Goal: Information Seeking & Learning: Learn about a topic

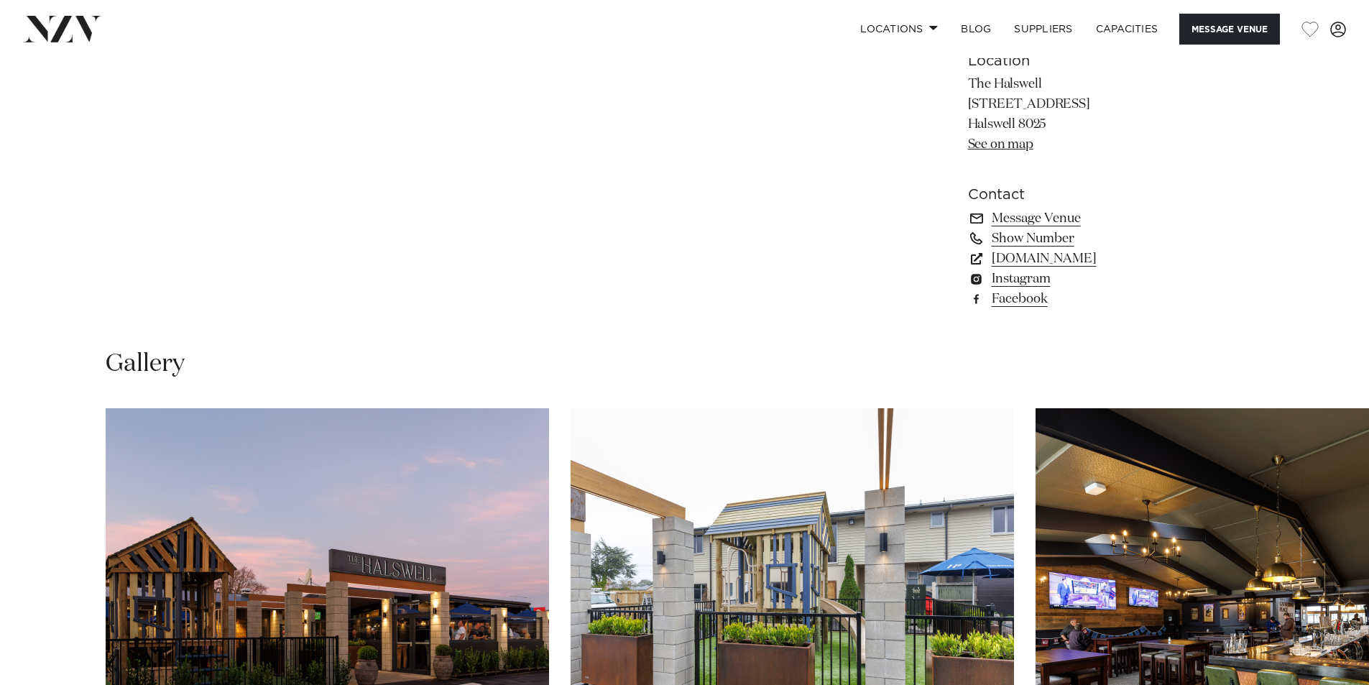
scroll to position [1366, 0]
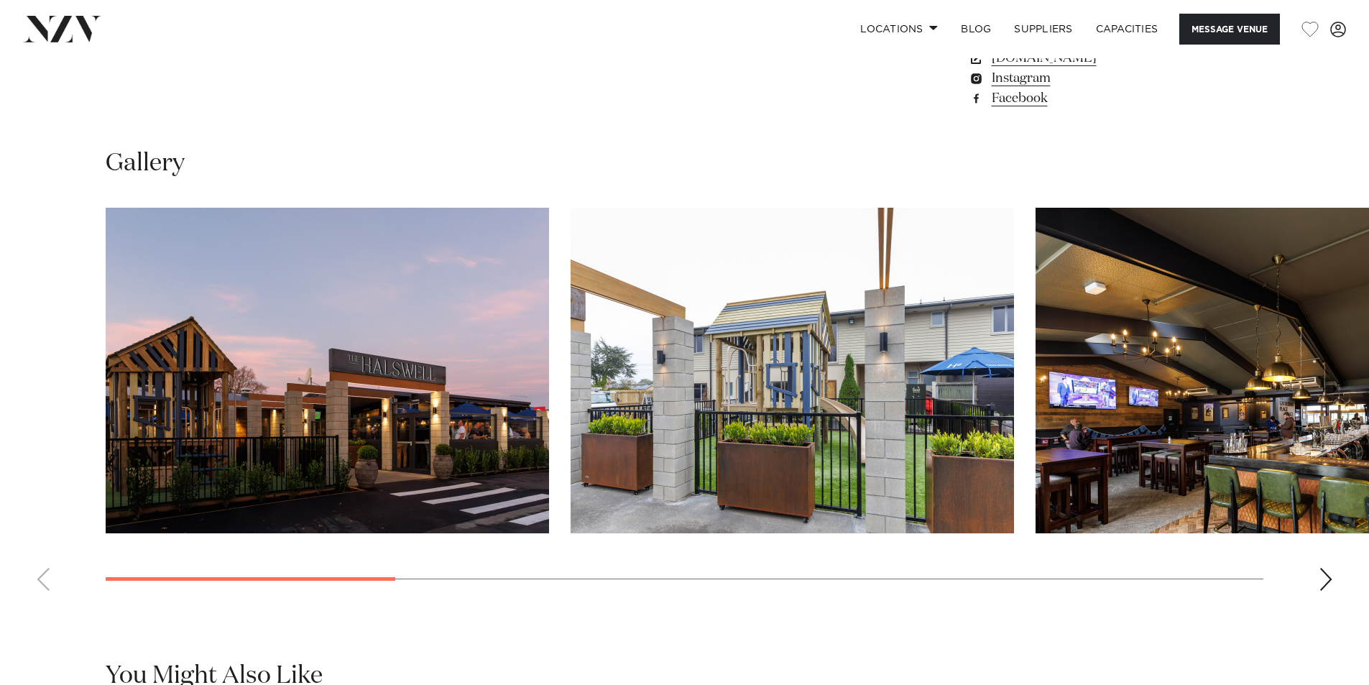
click at [874, 349] on img "2 / 10" at bounding box center [792, 371] width 443 height 326
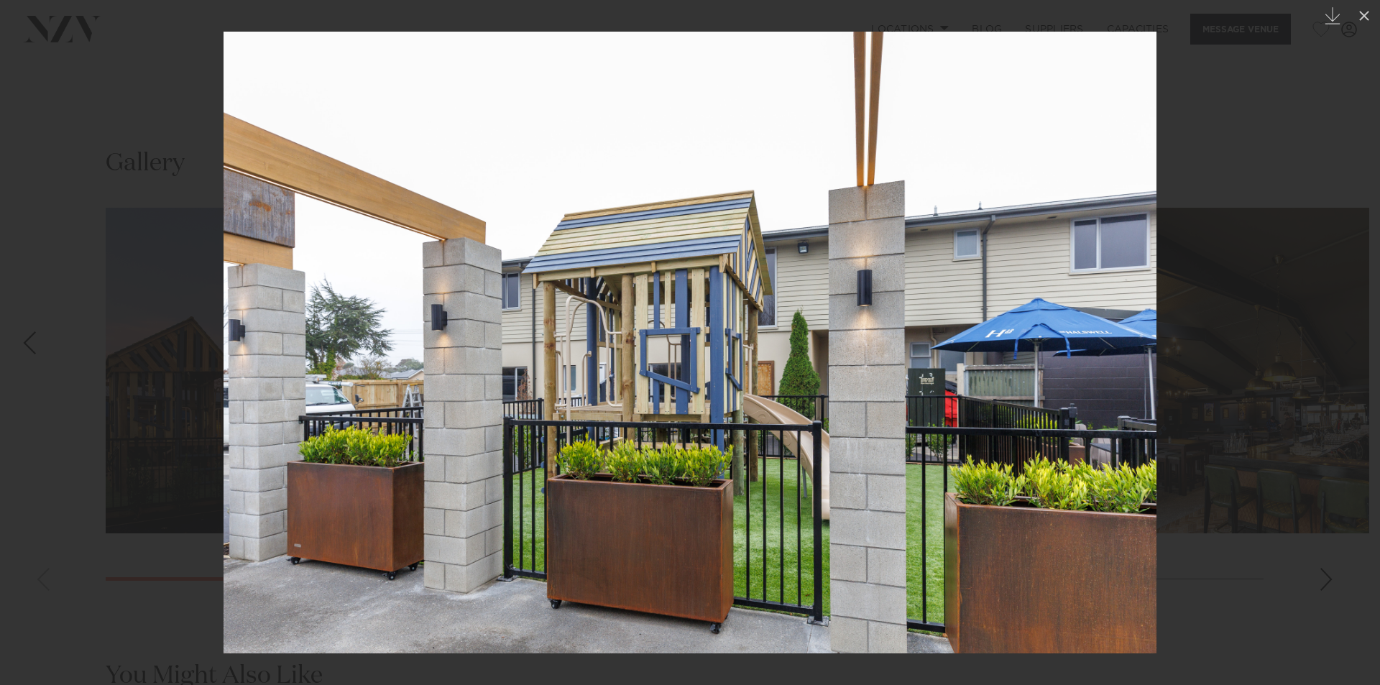
click at [1239, 128] on div at bounding box center [690, 342] width 1380 height 685
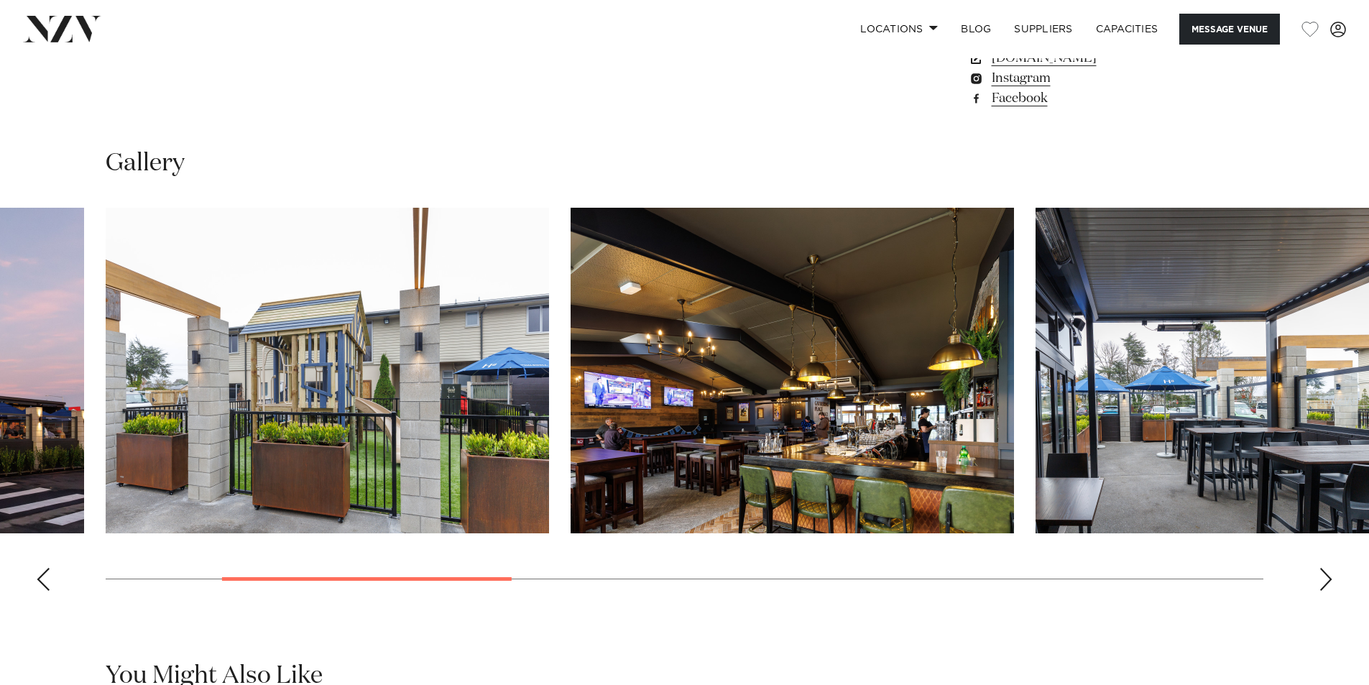
click at [1175, 367] on img "4 / 10" at bounding box center [1257, 371] width 443 height 326
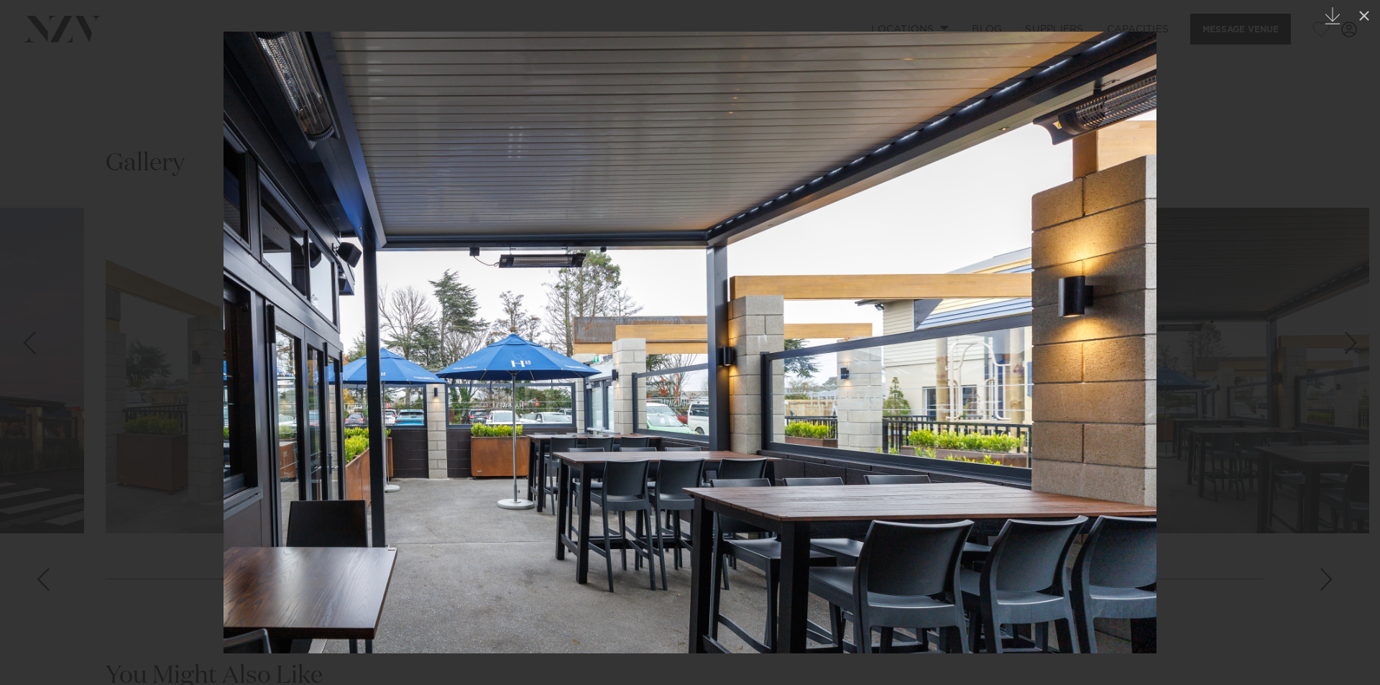
click at [98, 338] on div at bounding box center [690, 342] width 1380 height 685
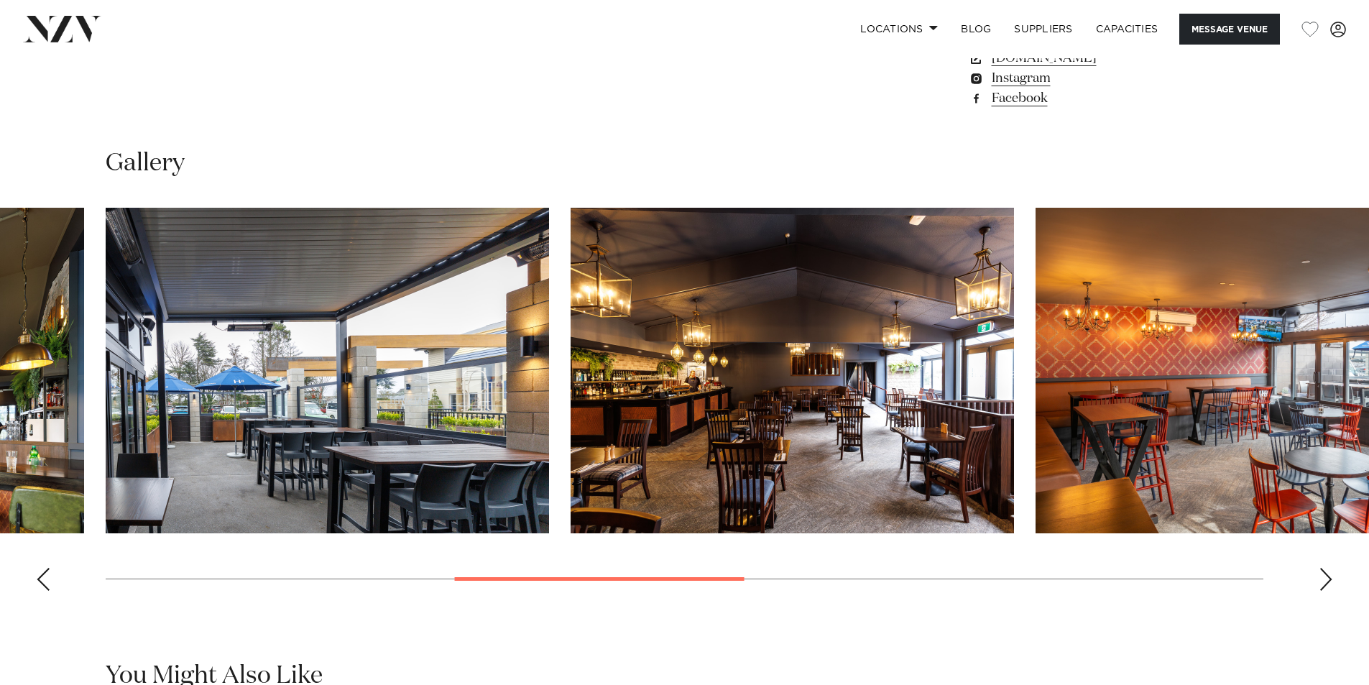
click at [39, 571] on div "Previous slide" at bounding box center [43, 579] width 14 height 23
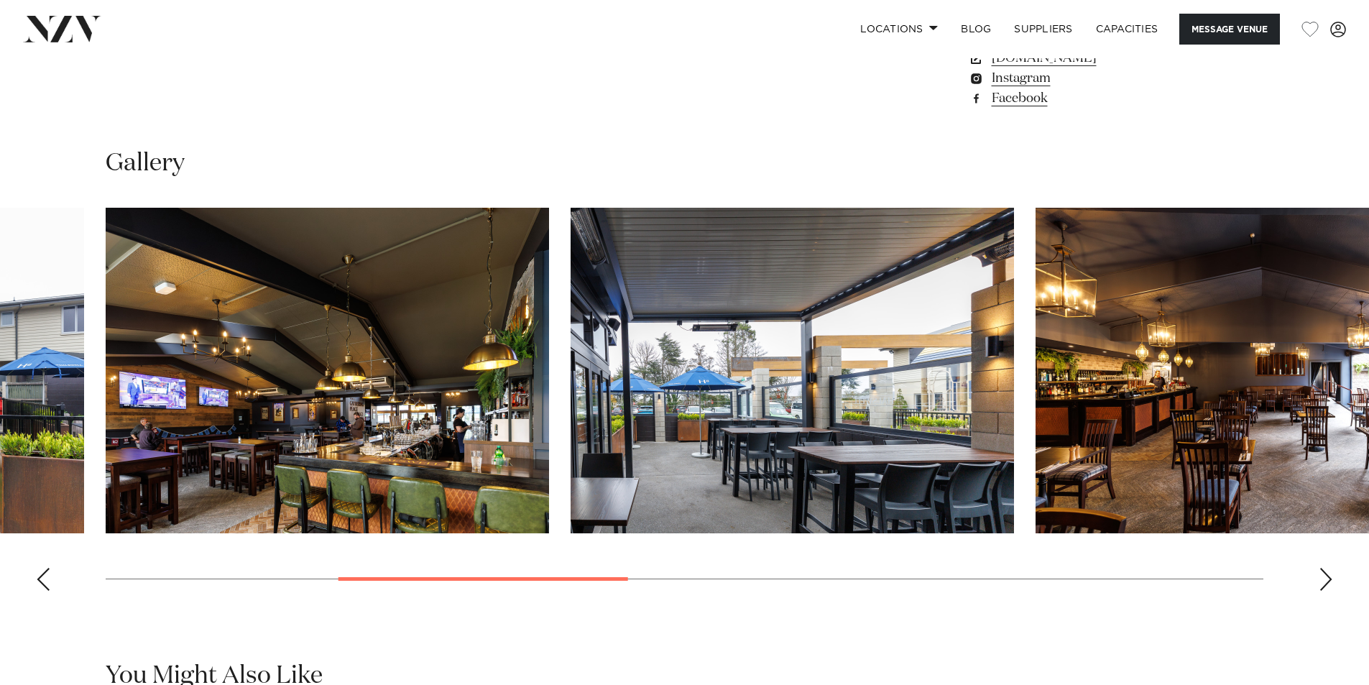
click at [370, 433] on img "3 / 10" at bounding box center [327, 371] width 443 height 326
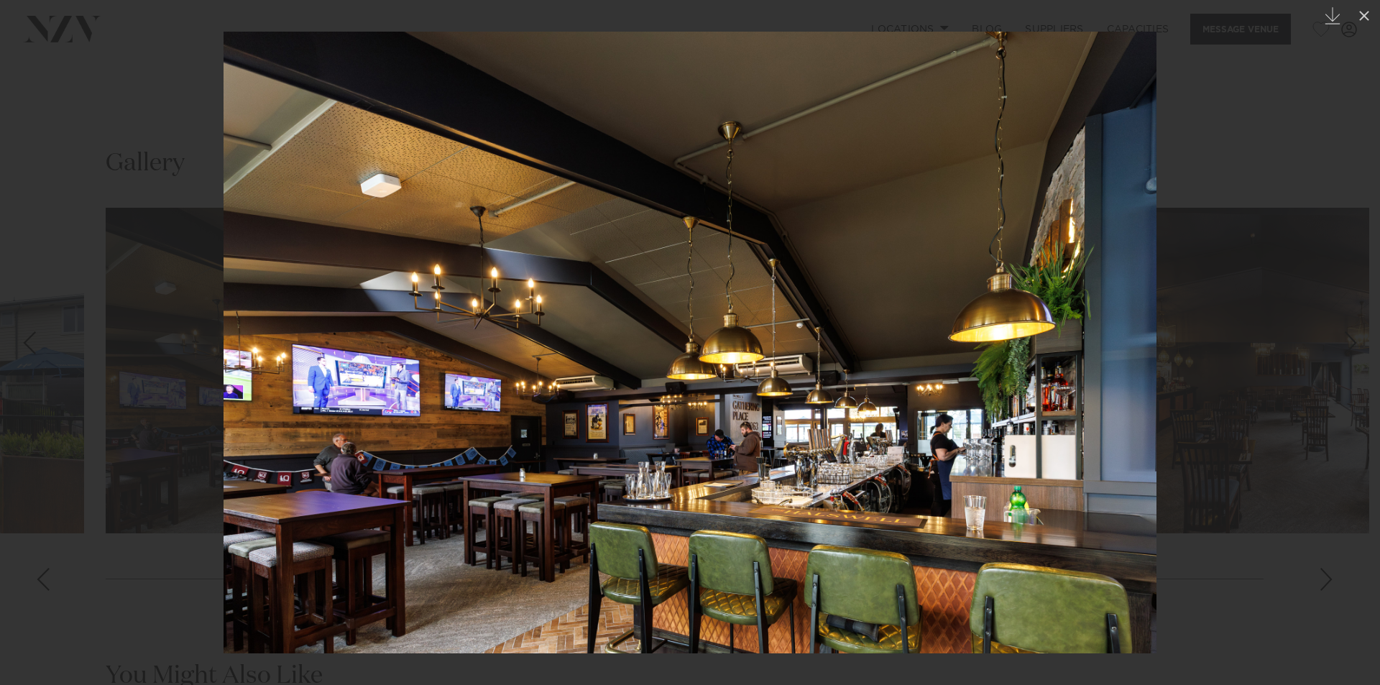
click at [1271, 416] on div at bounding box center [690, 342] width 1380 height 685
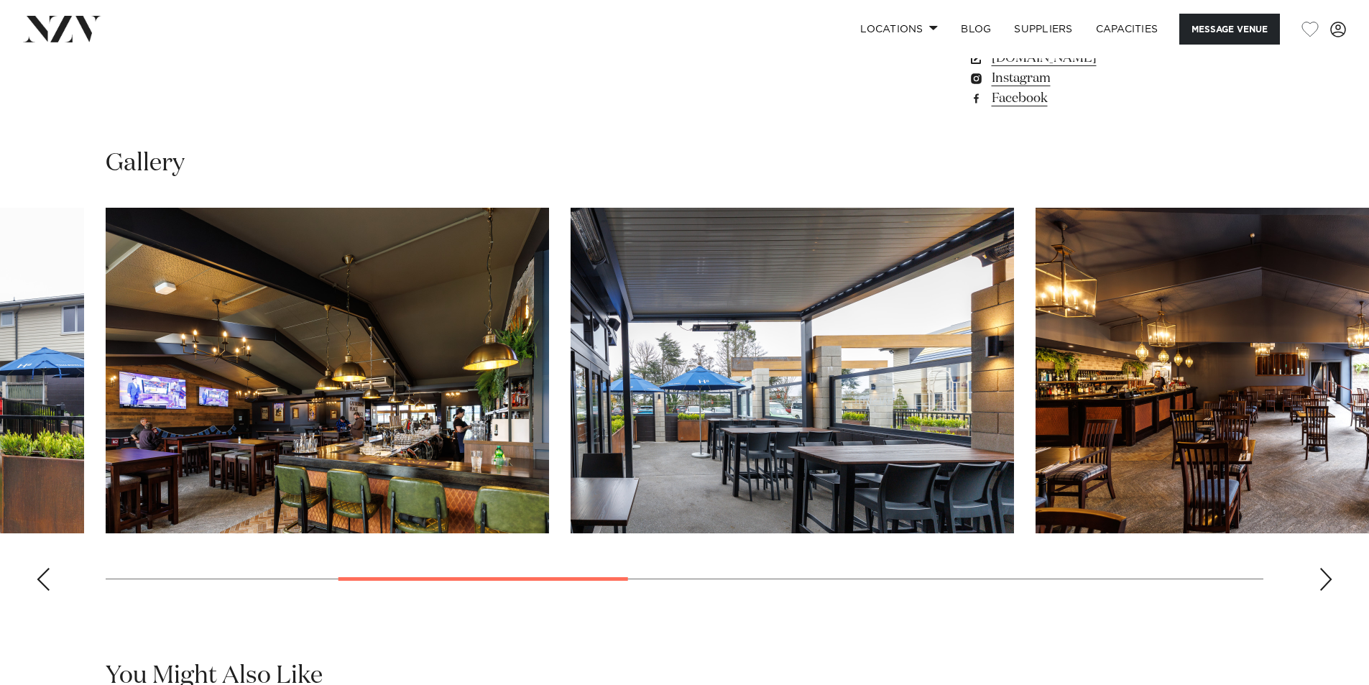
click at [1327, 581] on div "Next slide" at bounding box center [1326, 579] width 14 height 23
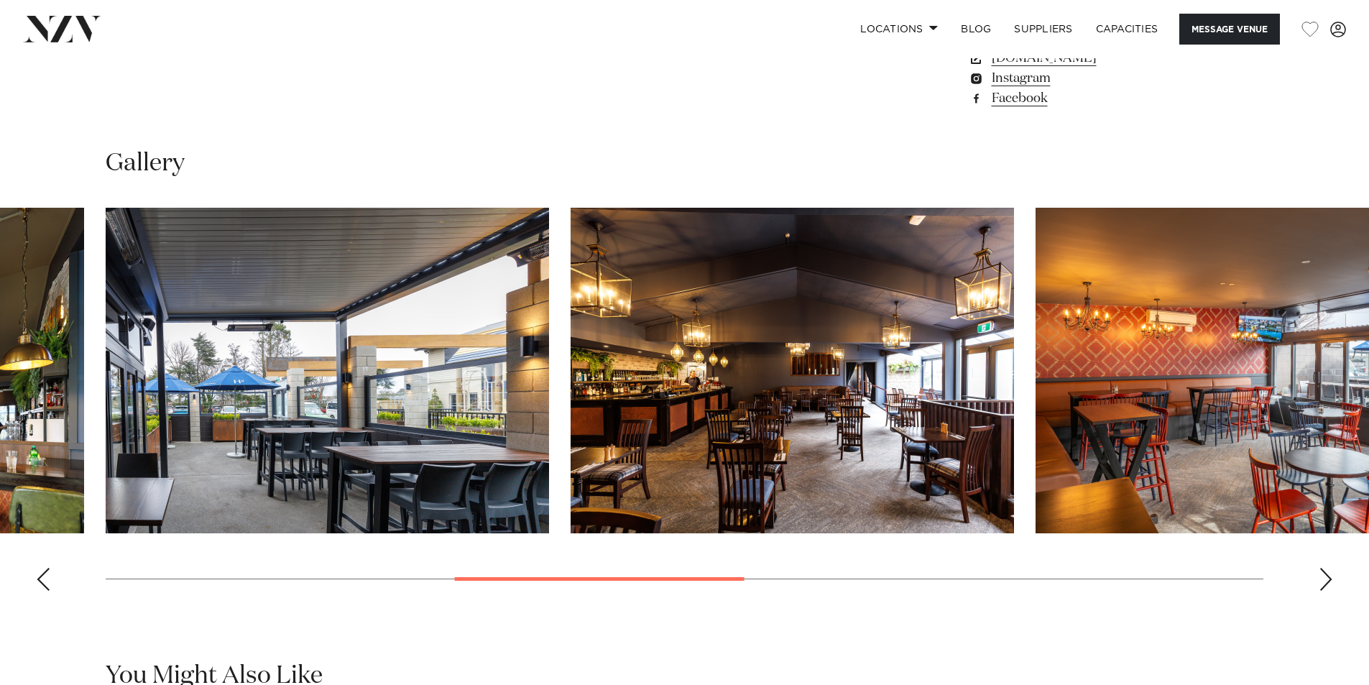
click at [1325, 580] on div "Next slide" at bounding box center [1326, 579] width 14 height 23
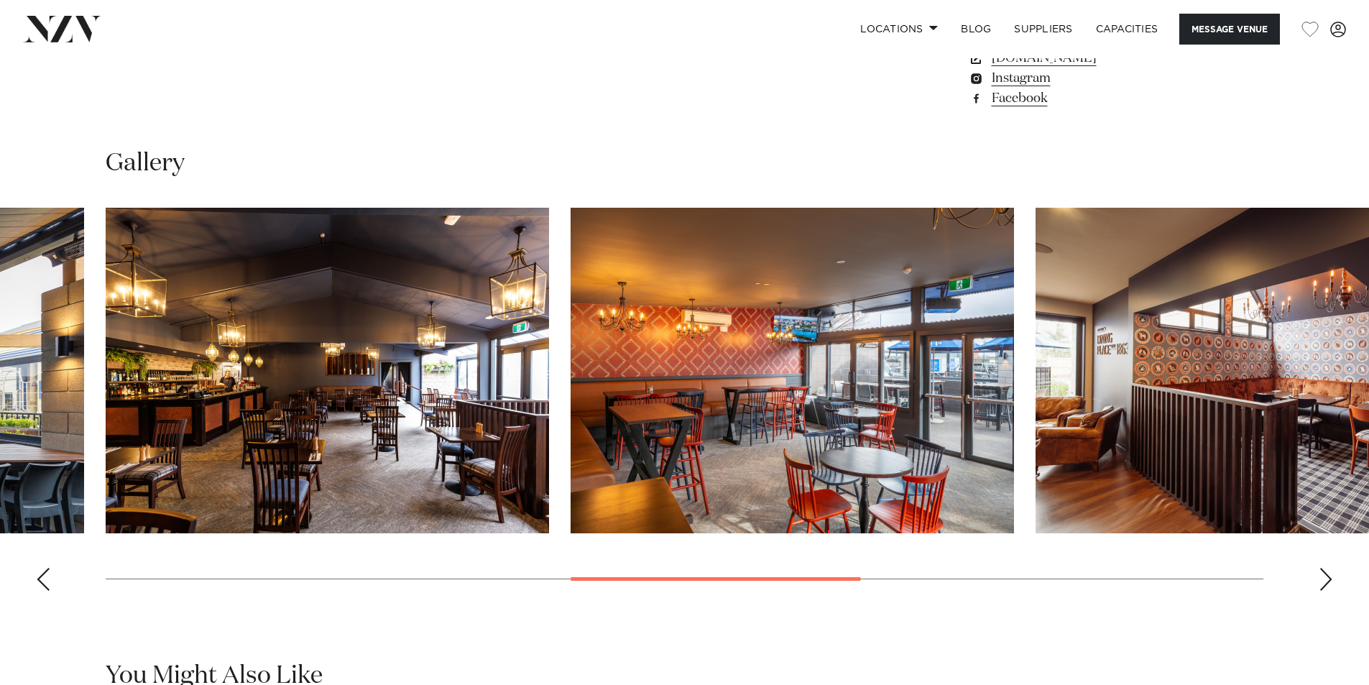
click at [776, 364] on img "6 / 10" at bounding box center [792, 371] width 443 height 326
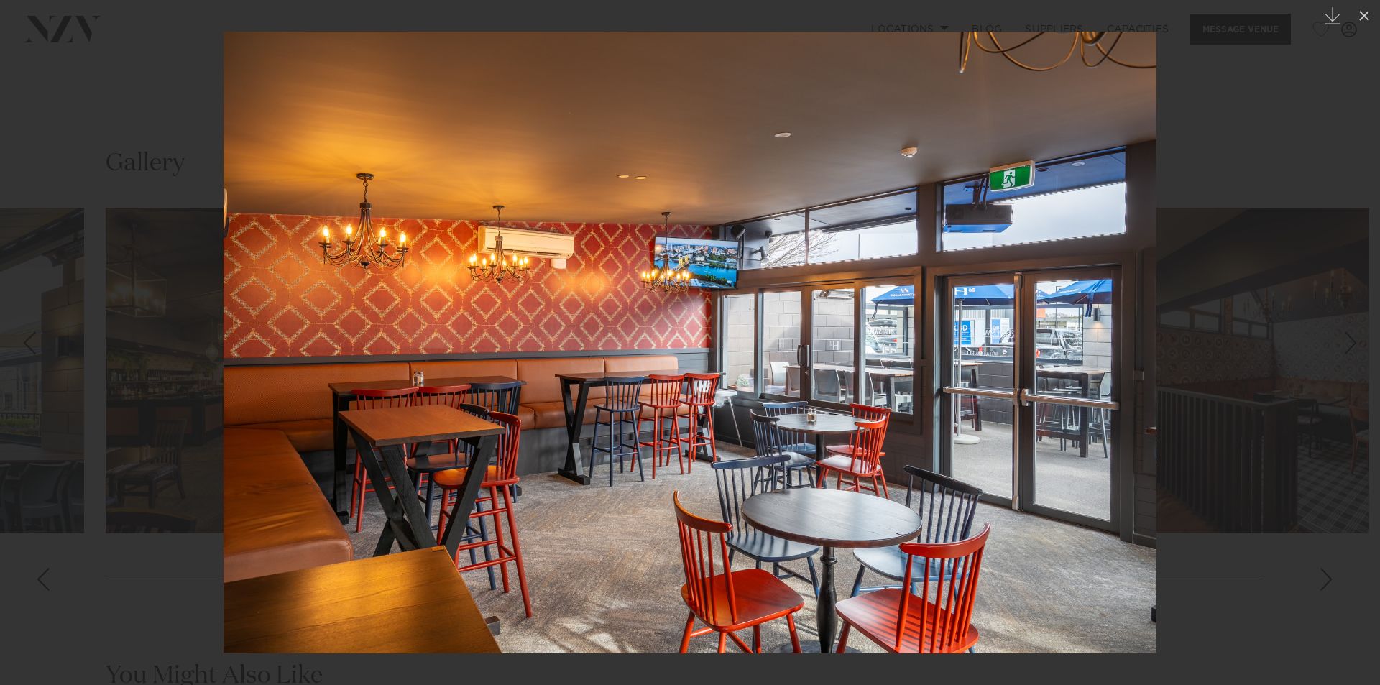
click at [1295, 355] on div at bounding box center [690, 342] width 1380 height 685
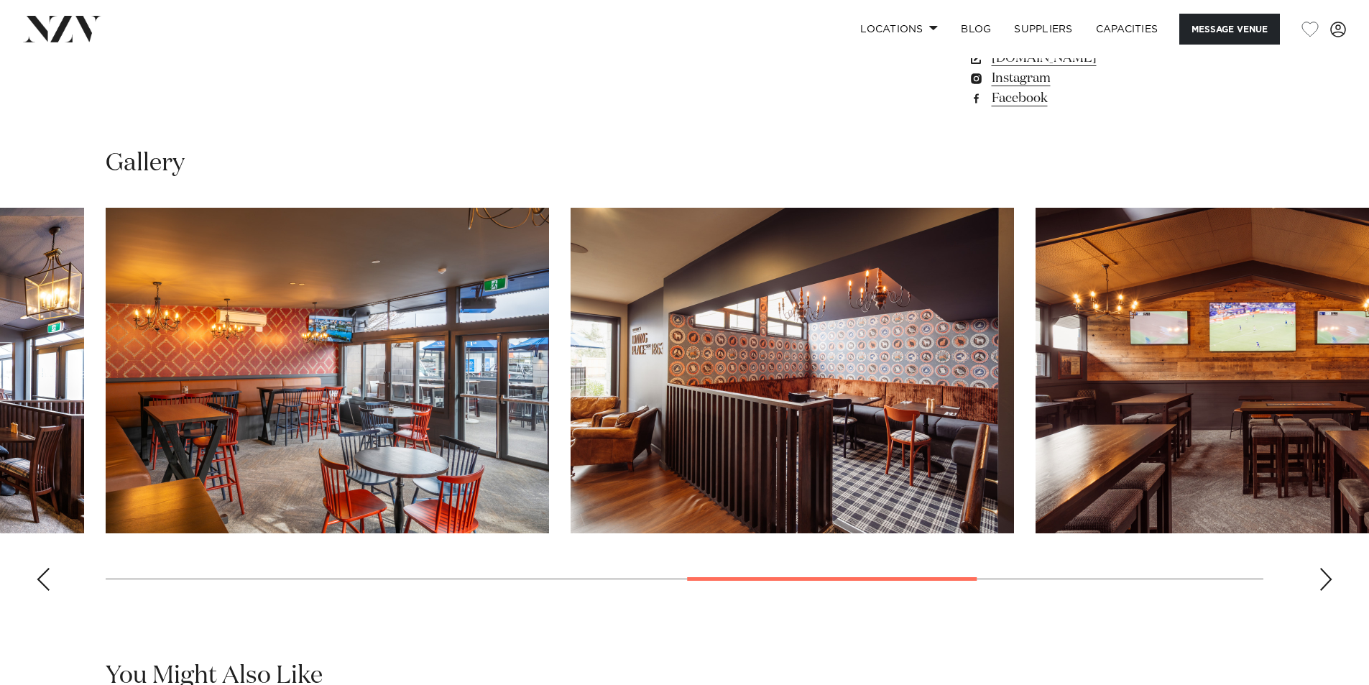
click at [885, 430] on img "7 / 10" at bounding box center [792, 371] width 443 height 326
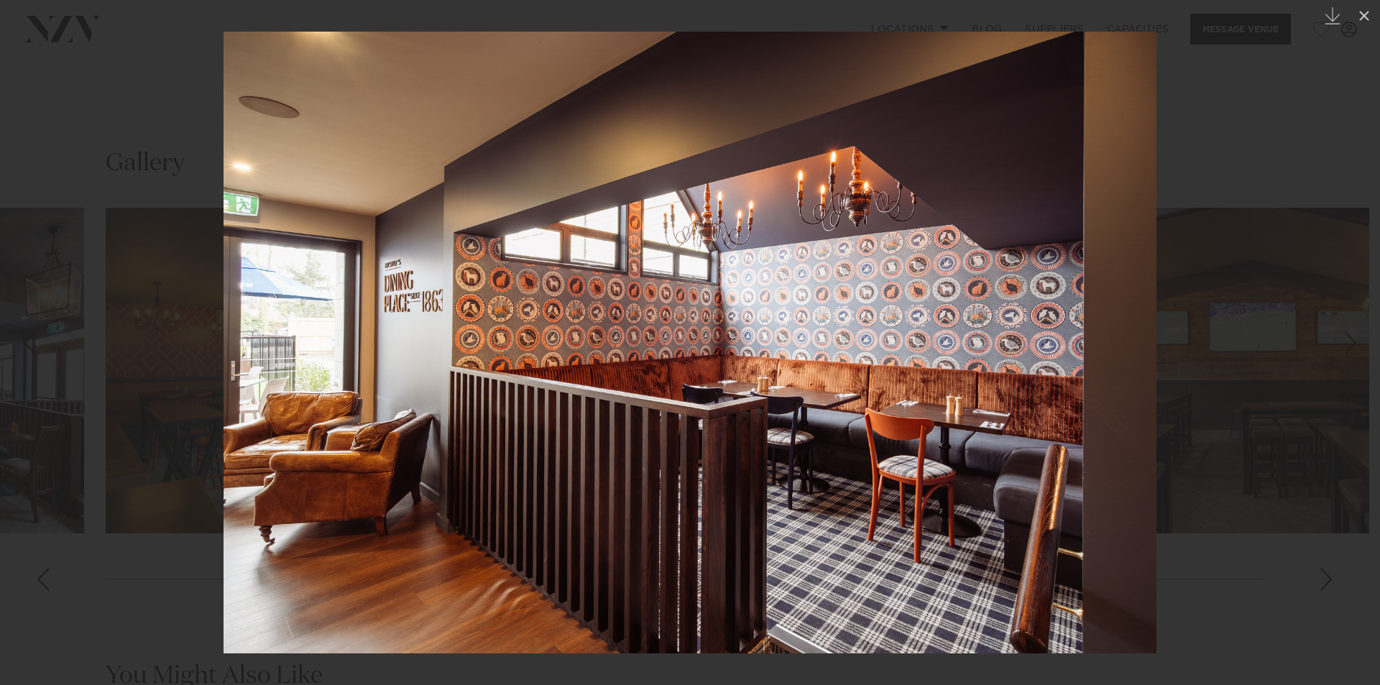
click at [1293, 379] on div at bounding box center [690, 342] width 1380 height 685
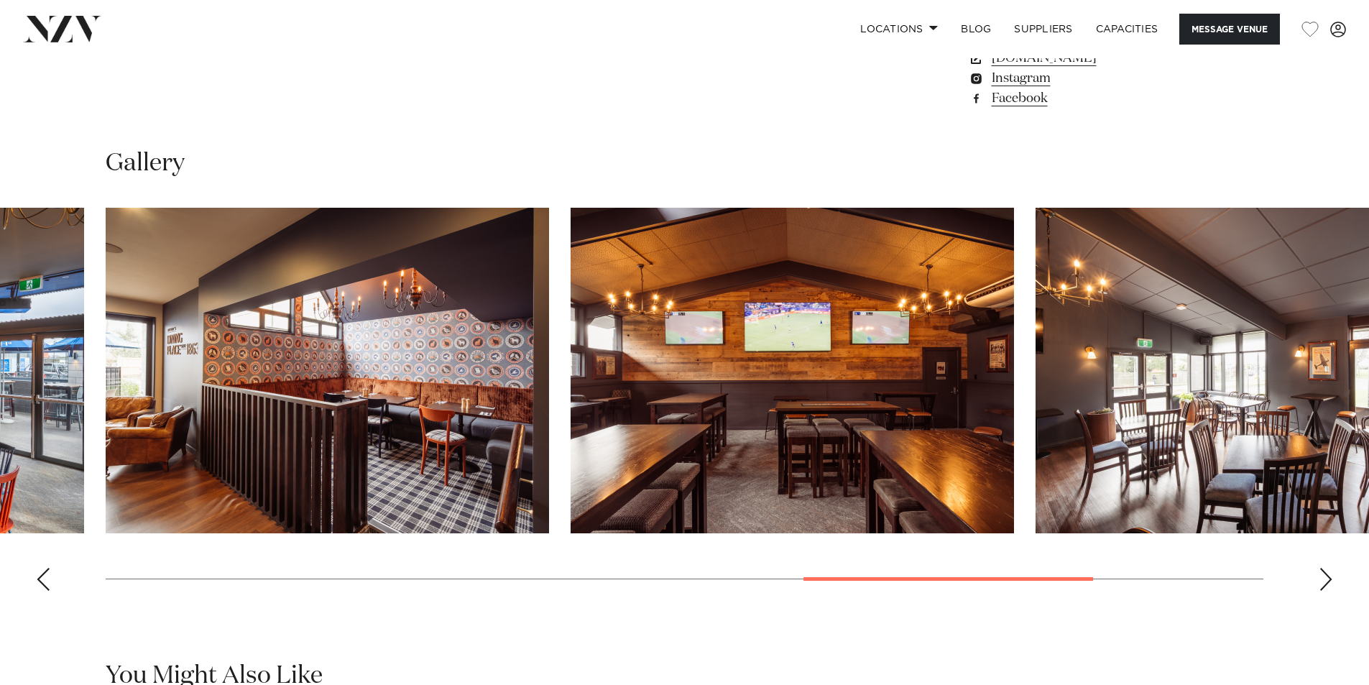
click at [850, 438] on img "8 / 10" at bounding box center [792, 371] width 443 height 326
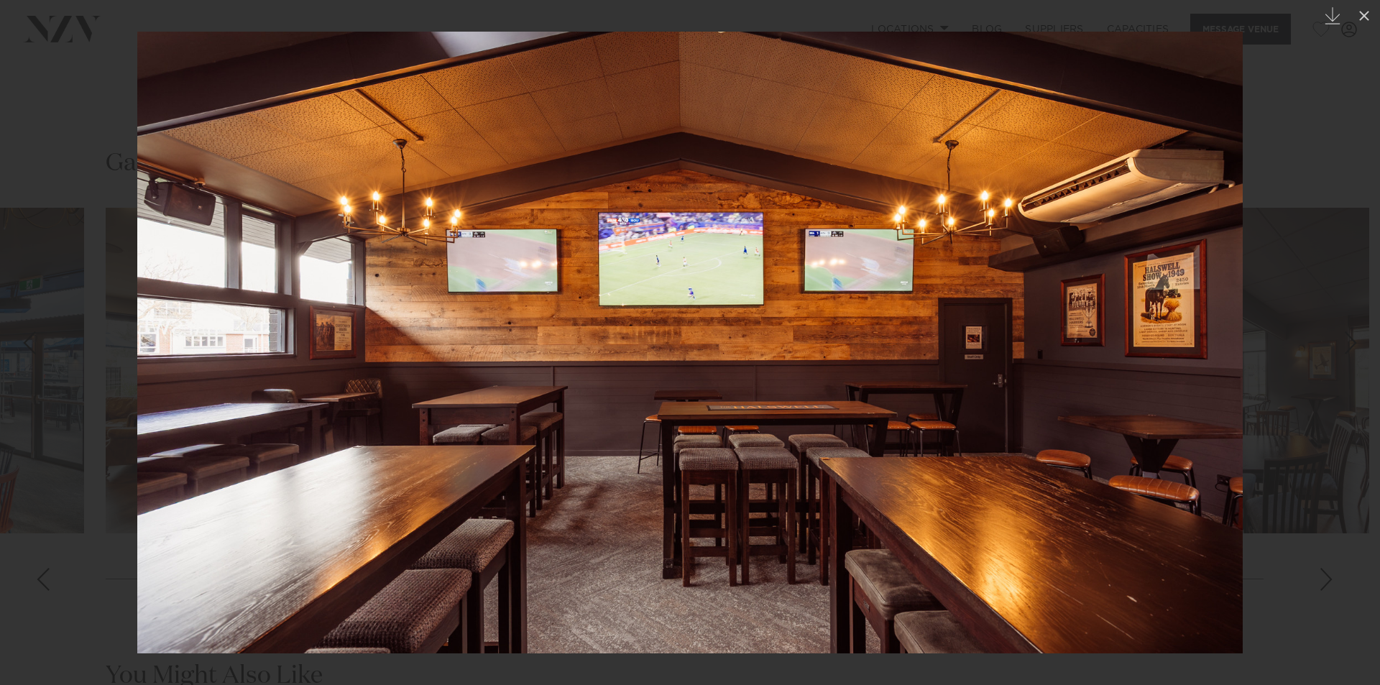
click at [1318, 391] on div at bounding box center [690, 342] width 1380 height 685
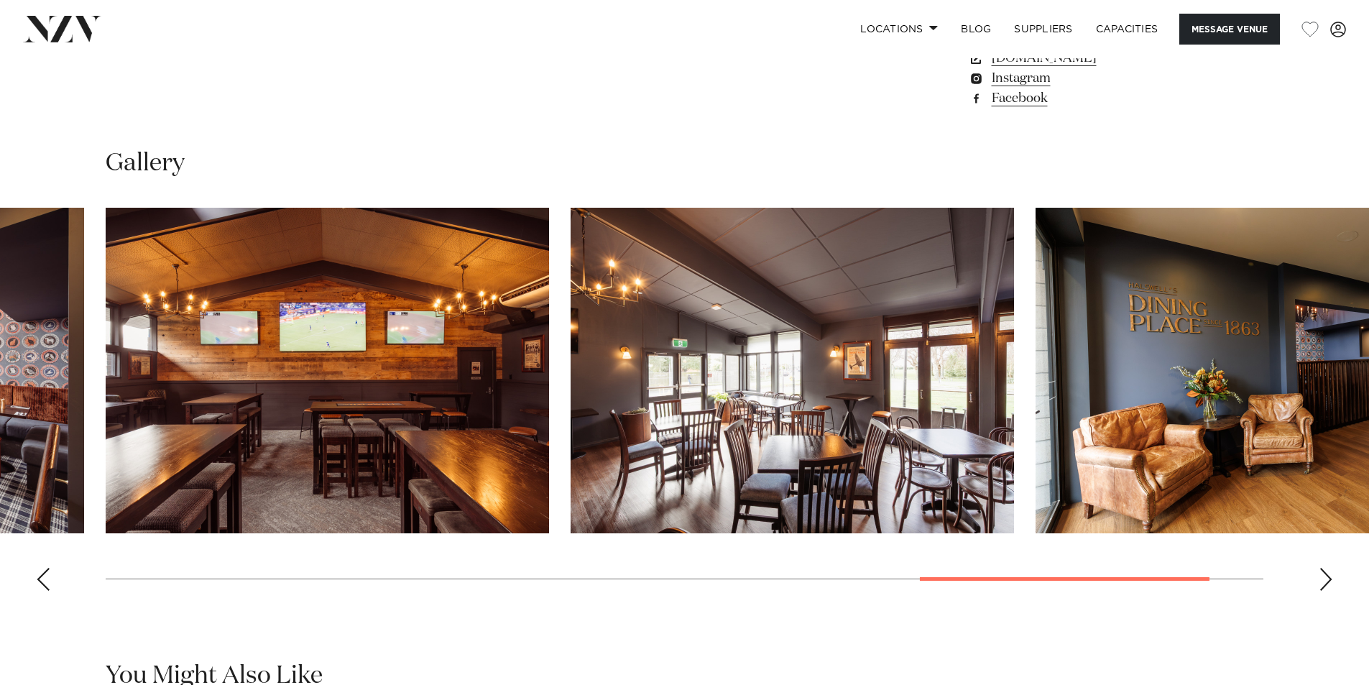
click at [855, 428] on img "9 / 10" at bounding box center [792, 371] width 443 height 326
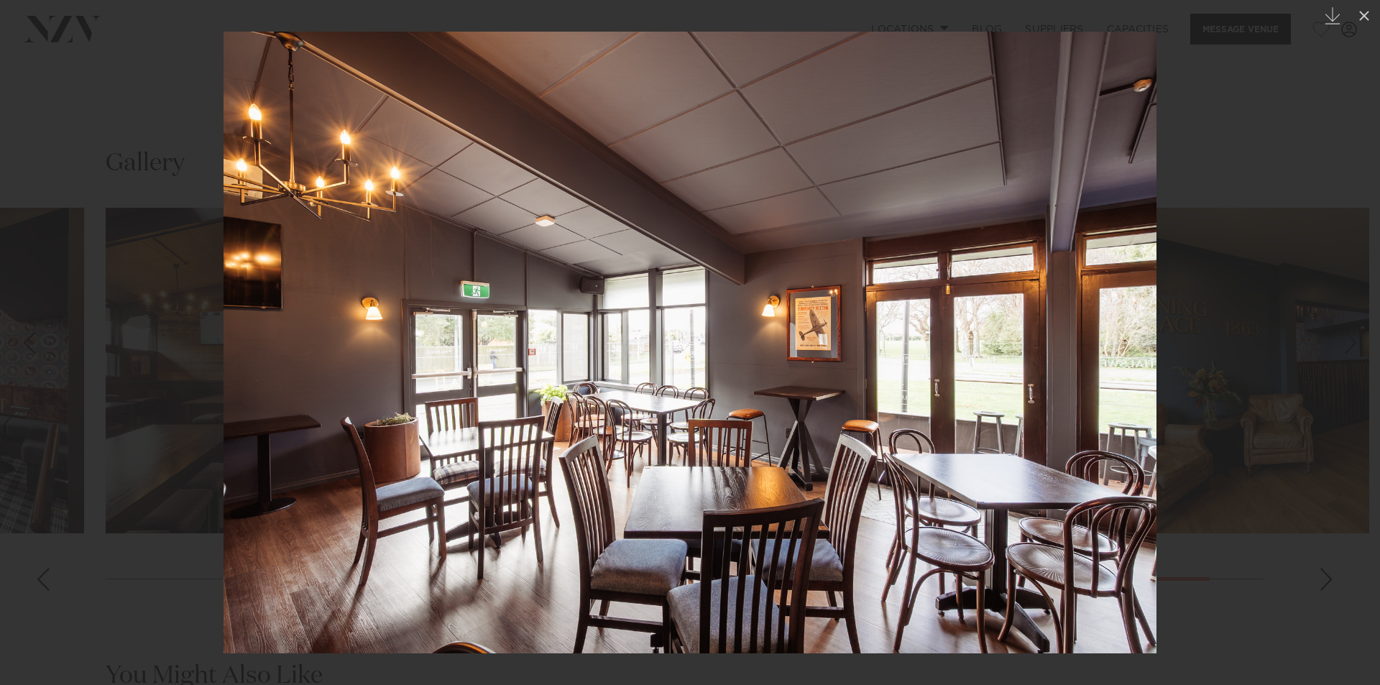
click at [1272, 413] on div at bounding box center [690, 342] width 1380 height 685
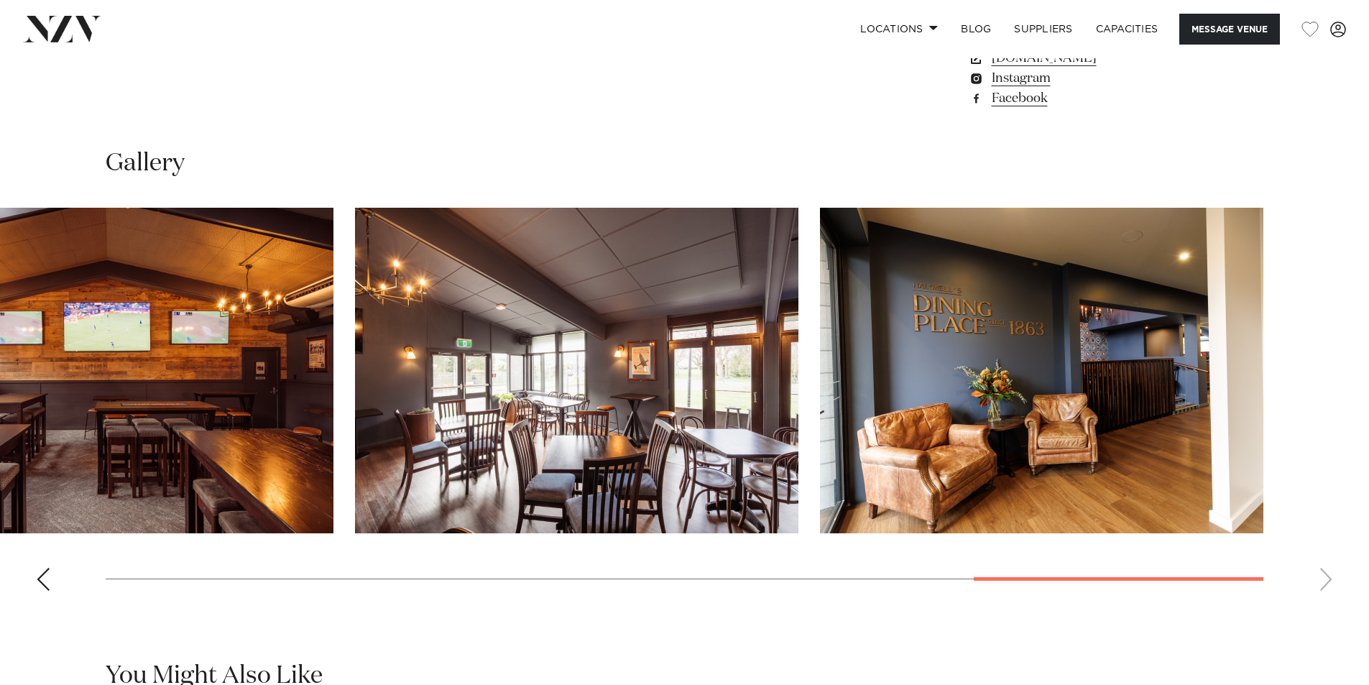
click at [1150, 456] on img "10 / 10" at bounding box center [1041, 371] width 443 height 326
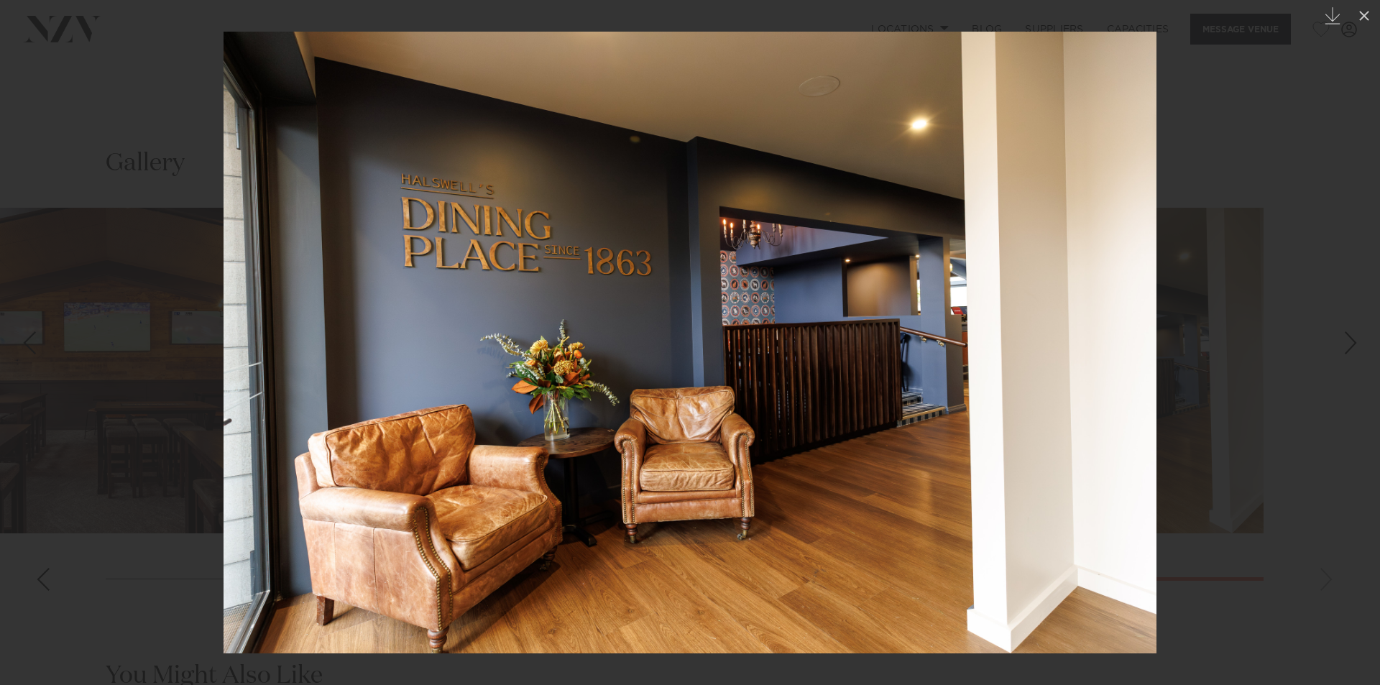
click at [1309, 328] on div at bounding box center [690, 342] width 1380 height 685
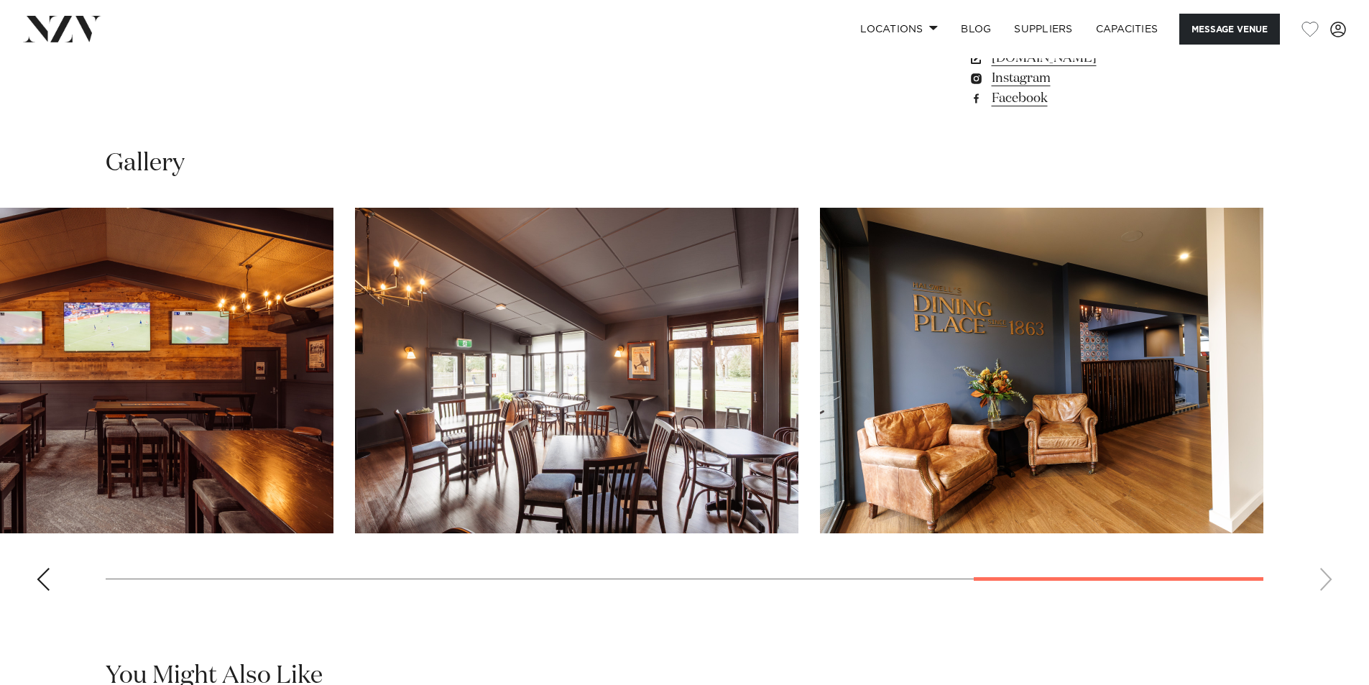
click at [1044, 392] on img "10 / 10" at bounding box center [1041, 371] width 443 height 326
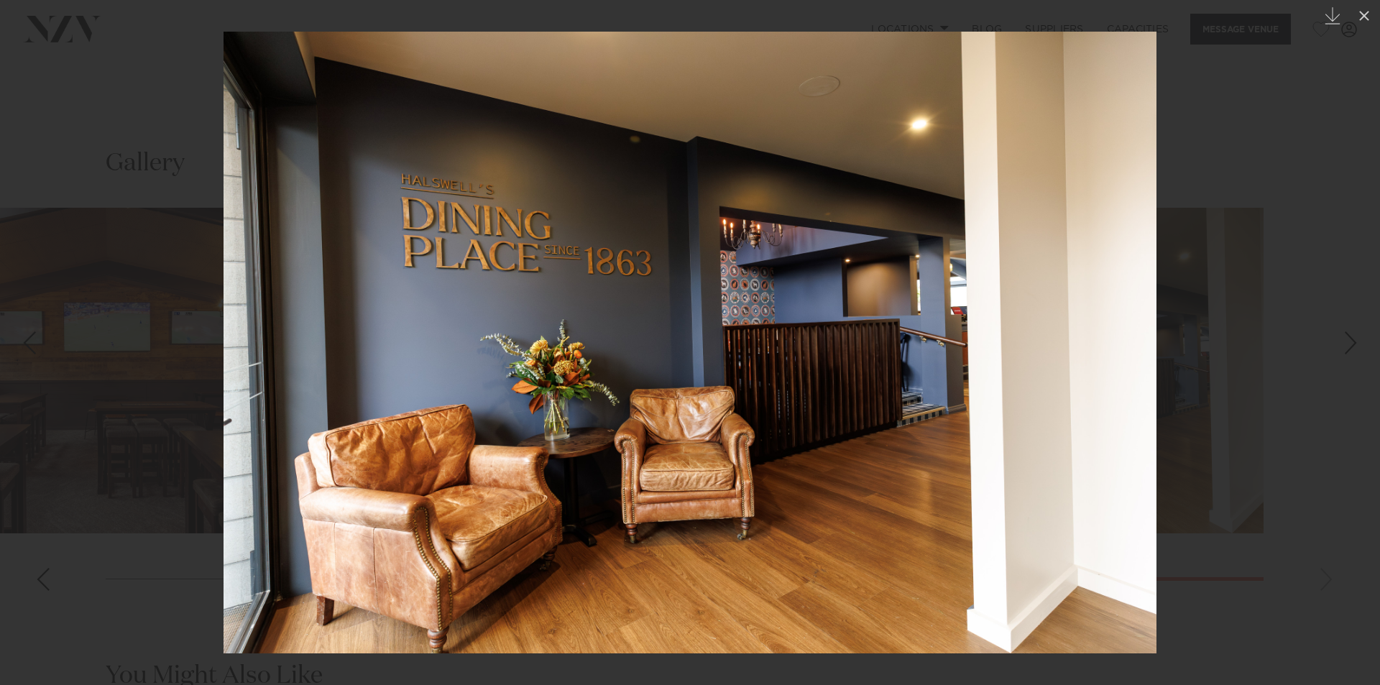
click at [1286, 364] on div at bounding box center [690, 342] width 1380 height 685
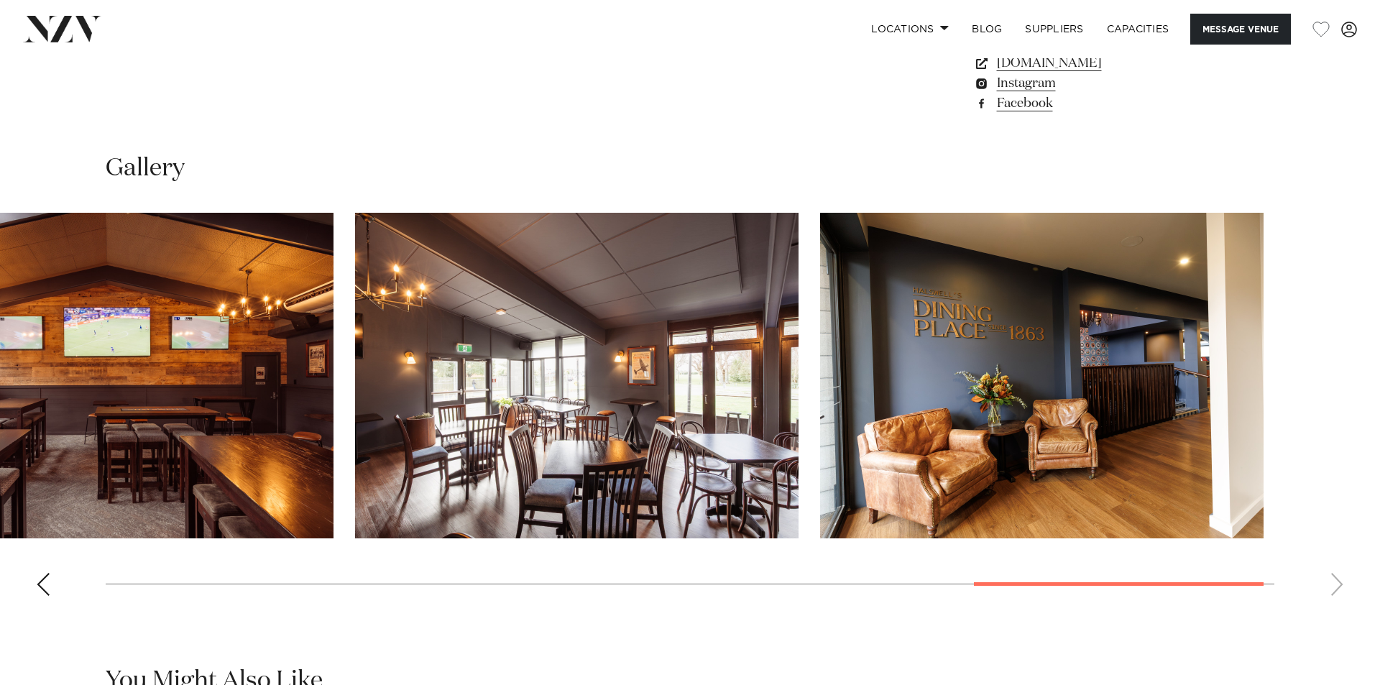
click at [1353, 336] on swiper-container at bounding box center [690, 410] width 1380 height 395
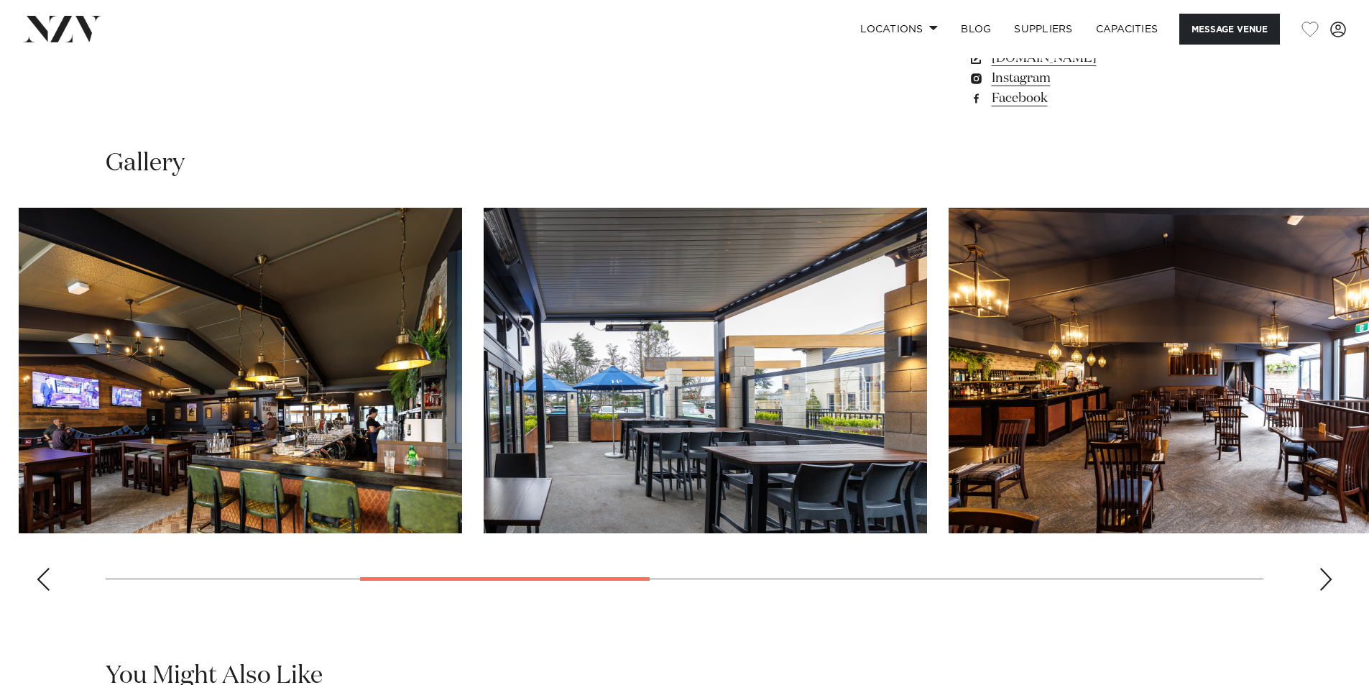
click at [398, 422] on swiper-container at bounding box center [684, 405] width 1369 height 395
